Goal: Task Accomplishment & Management: Manage account settings

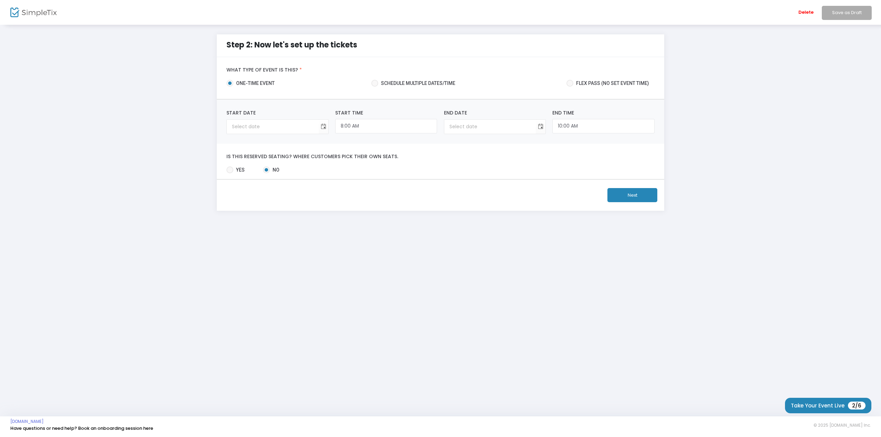
click at [14, 11] on img at bounding box center [33, 13] width 46 height 10
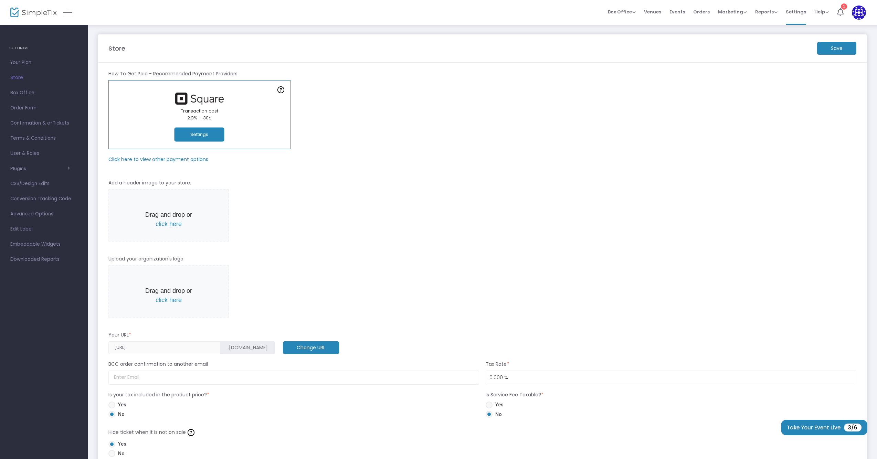
click at [832, 52] on m-button "Save" at bounding box center [836, 48] width 39 height 13
click at [22, 65] on span "Your Plan" at bounding box center [43, 62] width 67 height 9
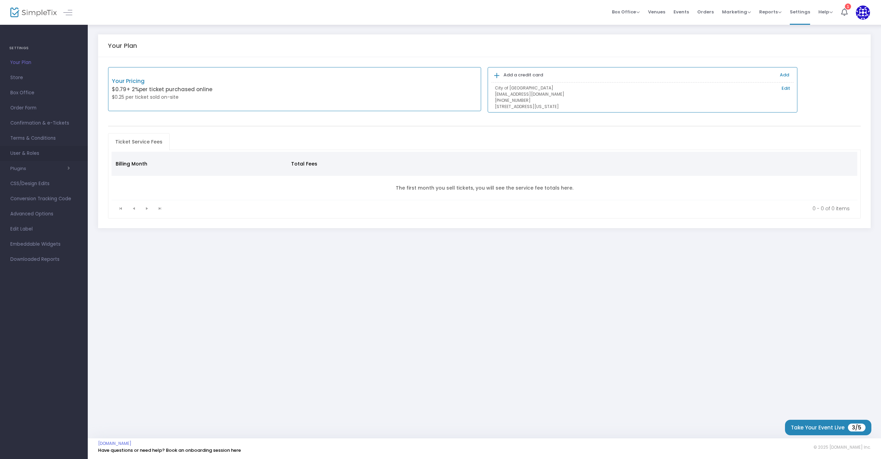
click at [34, 156] on span "User & Roles" at bounding box center [43, 153] width 67 height 9
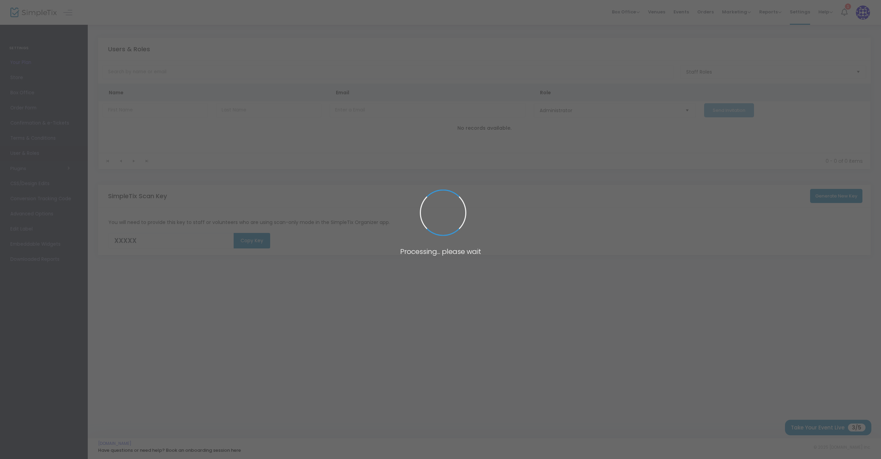
type input "I56BN"
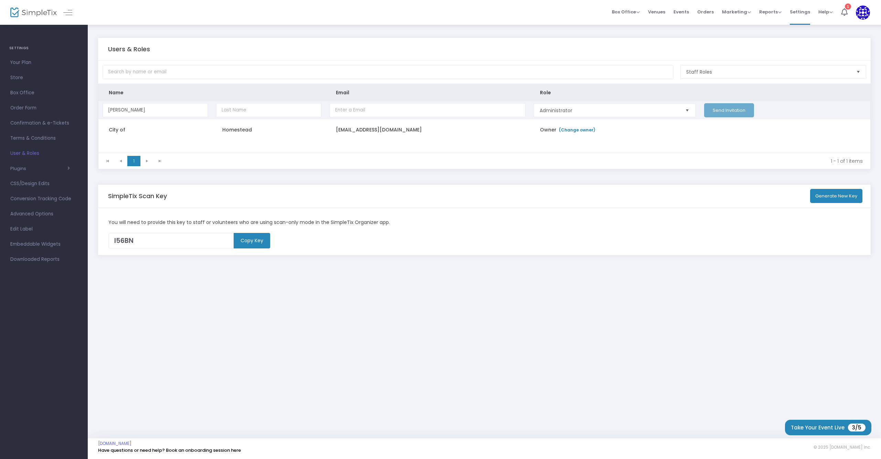
type input "[PERSON_NAME]"
click at [376, 112] on input "Data table" at bounding box center [428, 110] width 196 height 14
type input "[PERSON_NAME][EMAIL_ADDRESS][DOMAIN_NAME]"
click at [576, 112] on span "Administrator" at bounding box center [609, 110] width 139 height 7
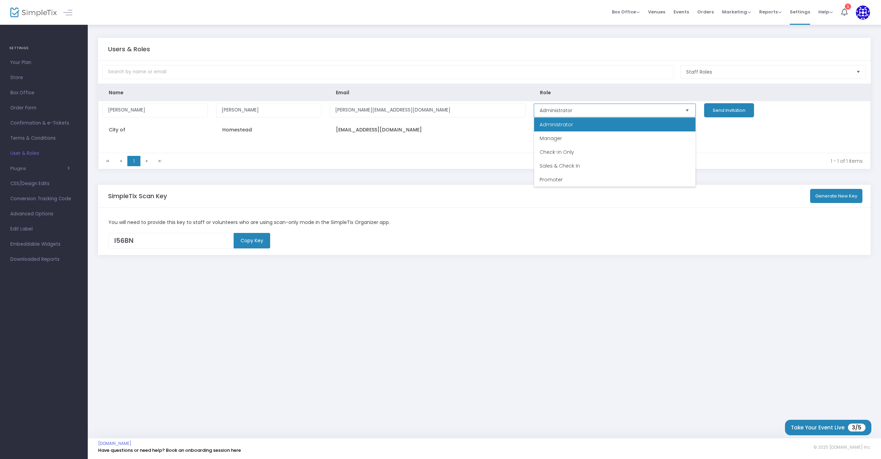
click at [572, 123] on span "Administrator" at bounding box center [556, 124] width 33 height 7
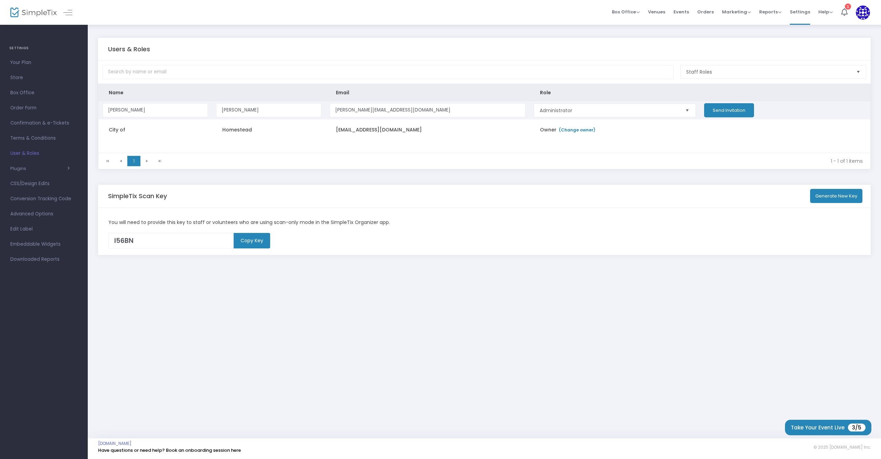
click at [714, 109] on button "Send Invitation" at bounding box center [729, 110] width 50 height 14
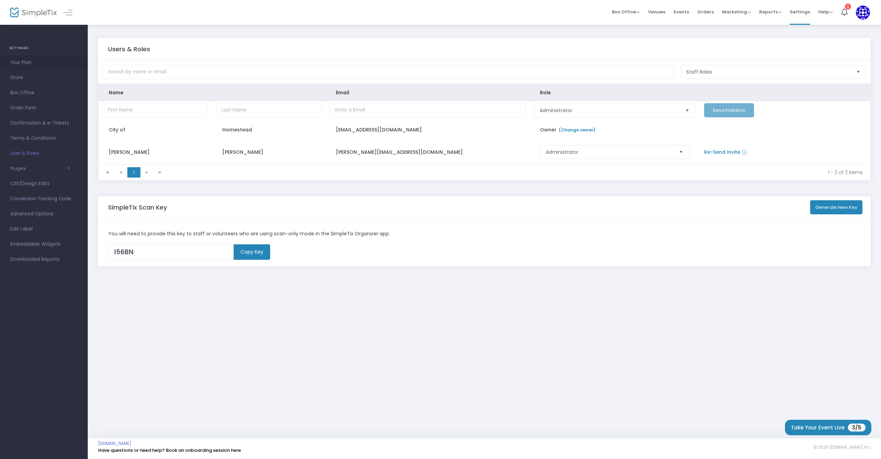
click at [29, 64] on span "Your Plan" at bounding box center [43, 62] width 67 height 9
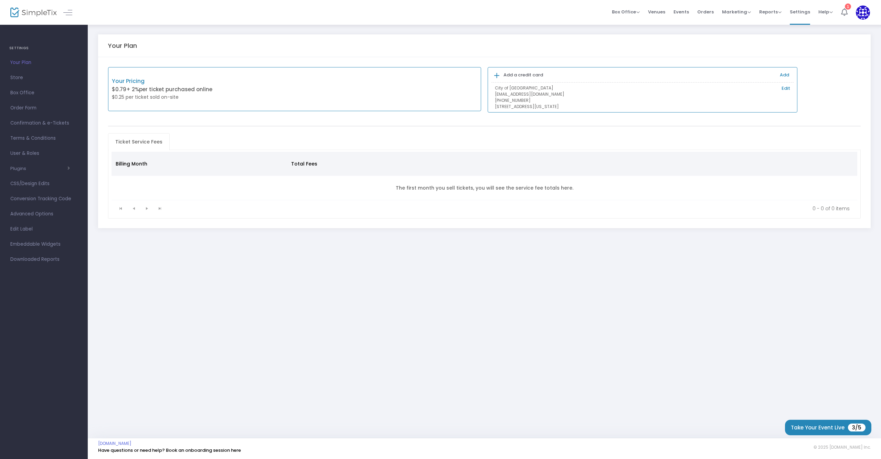
click at [842, 12] on icon at bounding box center [844, 12] width 7 height 8
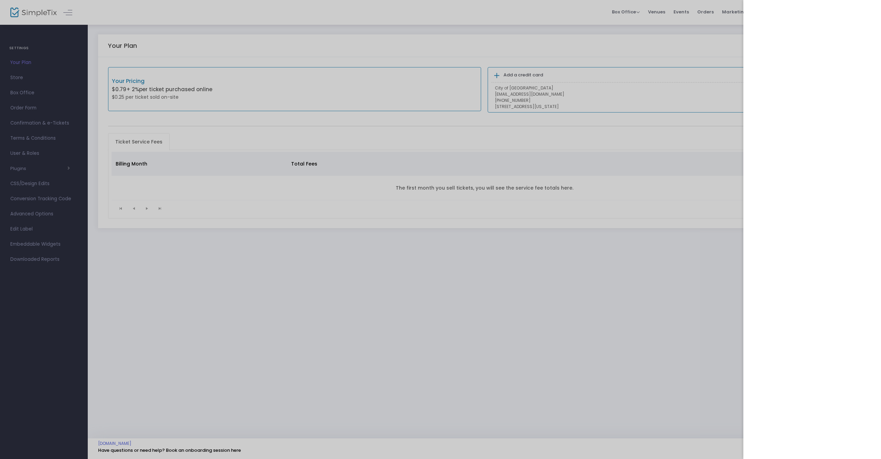
click at [649, 188] on div at bounding box center [440, 229] width 881 height 459
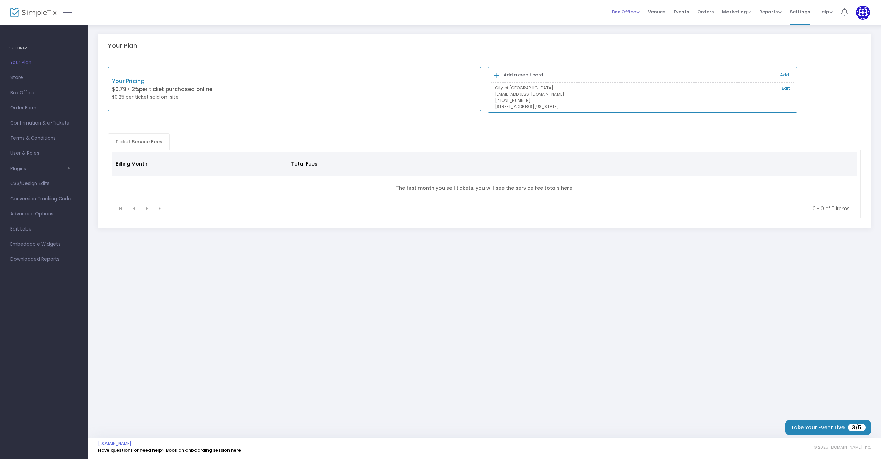
click at [638, 13] on span "Box Office" at bounding box center [626, 12] width 28 height 7
click at [662, 11] on span "Venues" at bounding box center [656, 12] width 17 height 18
